Goal: Transaction & Acquisition: Purchase product/service

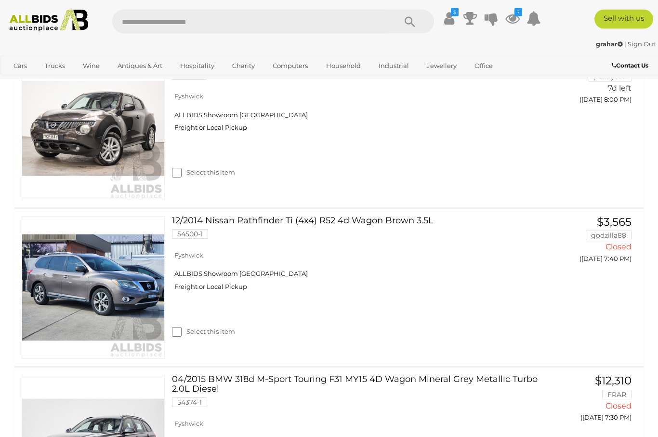
scroll to position [707, 0]
click at [352, 311] on div "Select this item" at bounding box center [355, 319] width 367 height 43
click at [349, 246] on link "12/2014 Nissan Pathfinder Ti (4x4) R52 4d Wagon Brown 3.5L 54500-1" at bounding box center [355, 231] width 353 height 30
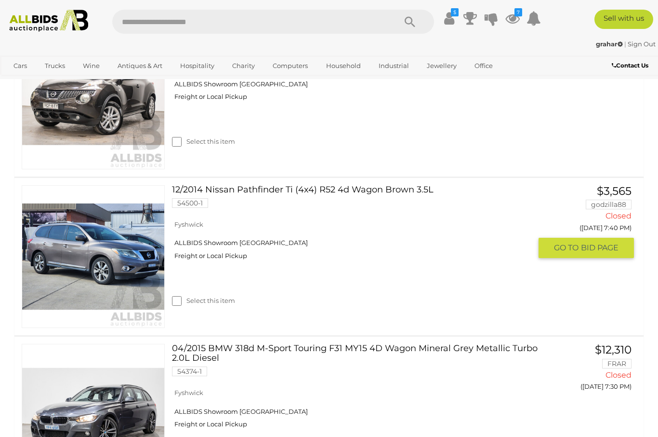
scroll to position [741, 0]
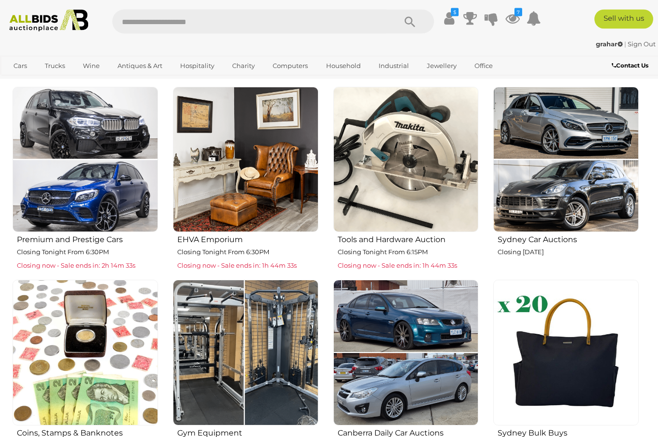
scroll to position [335, 0]
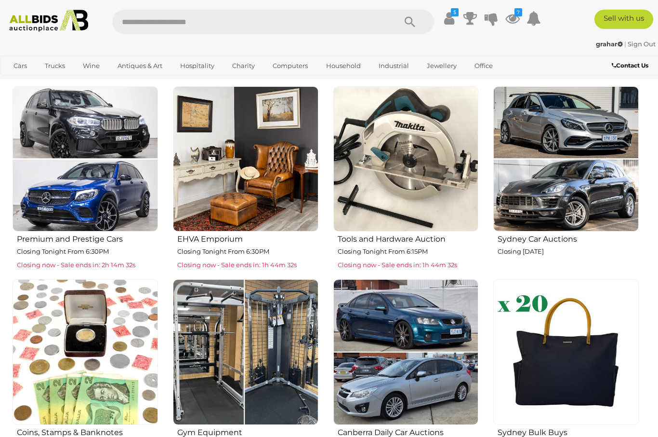
click at [426, 170] on img at bounding box center [406, 159] width 146 height 146
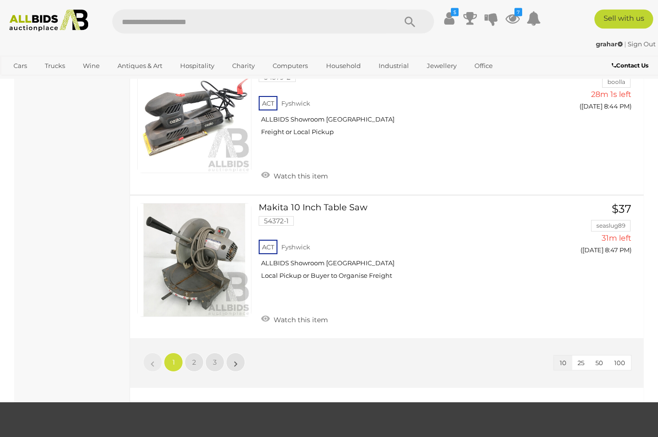
scroll to position [1254, 0]
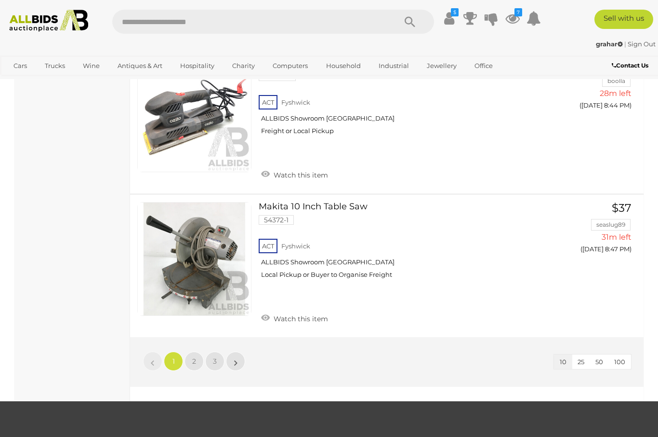
click at [193, 357] on span "2" at bounding box center [194, 361] width 4 height 9
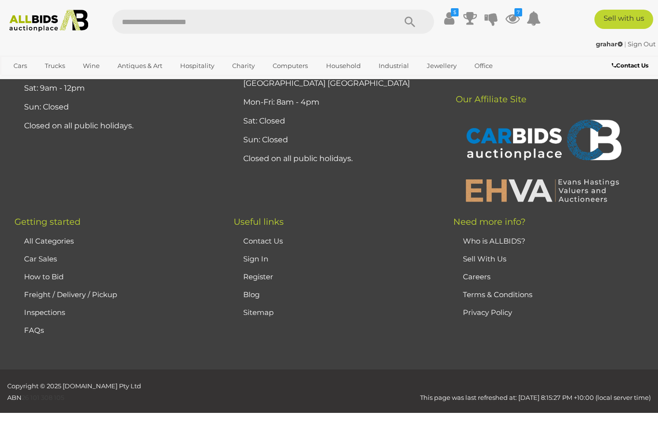
scroll to position [49, 0]
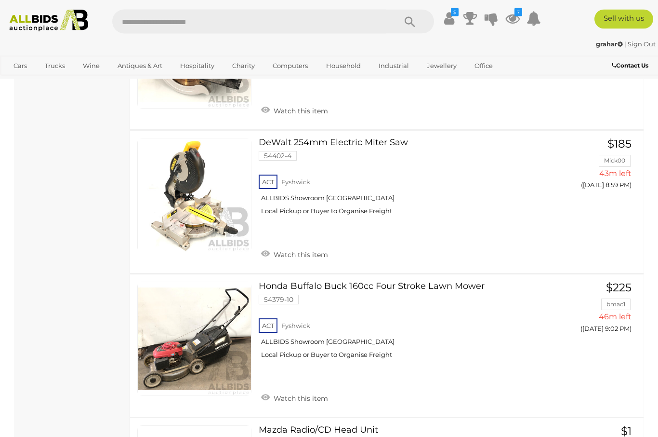
scroll to position [1022, 0]
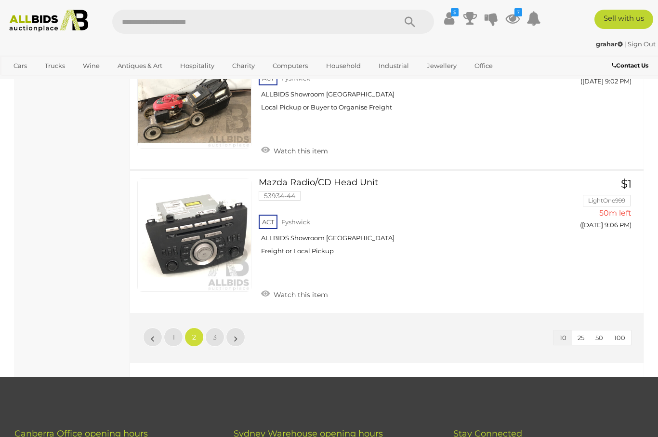
click at [214, 332] on span "3" at bounding box center [215, 336] width 4 height 9
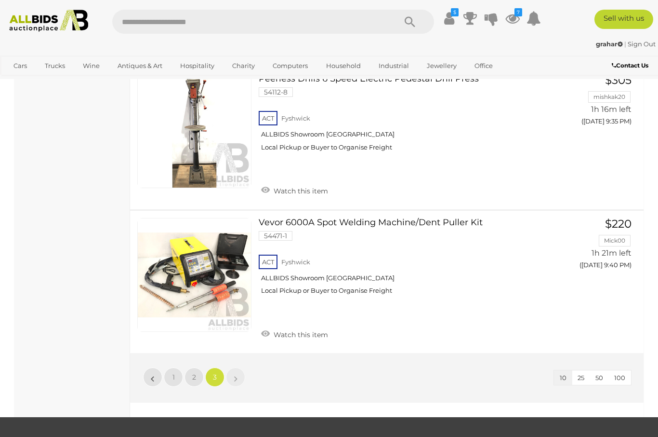
scroll to position [1088, 0]
